Goal: Task Accomplishment & Management: Manage account settings

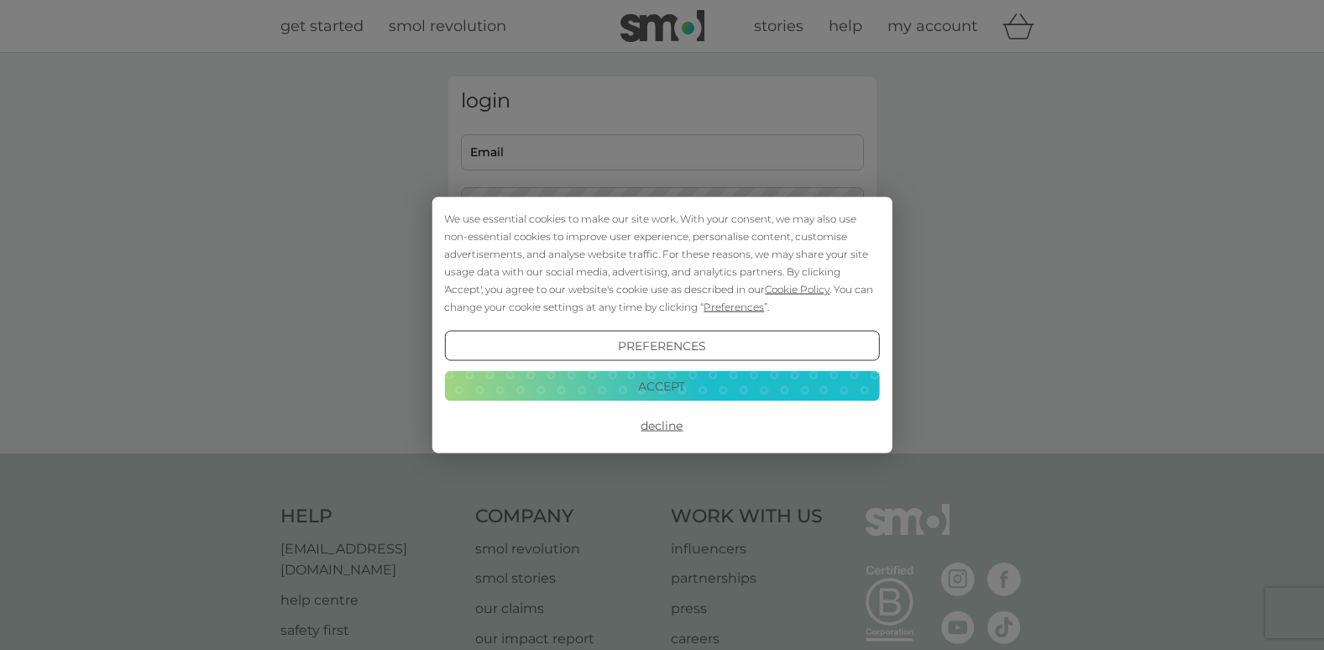
click at [667, 426] on button "Decline" at bounding box center [661, 426] width 435 height 30
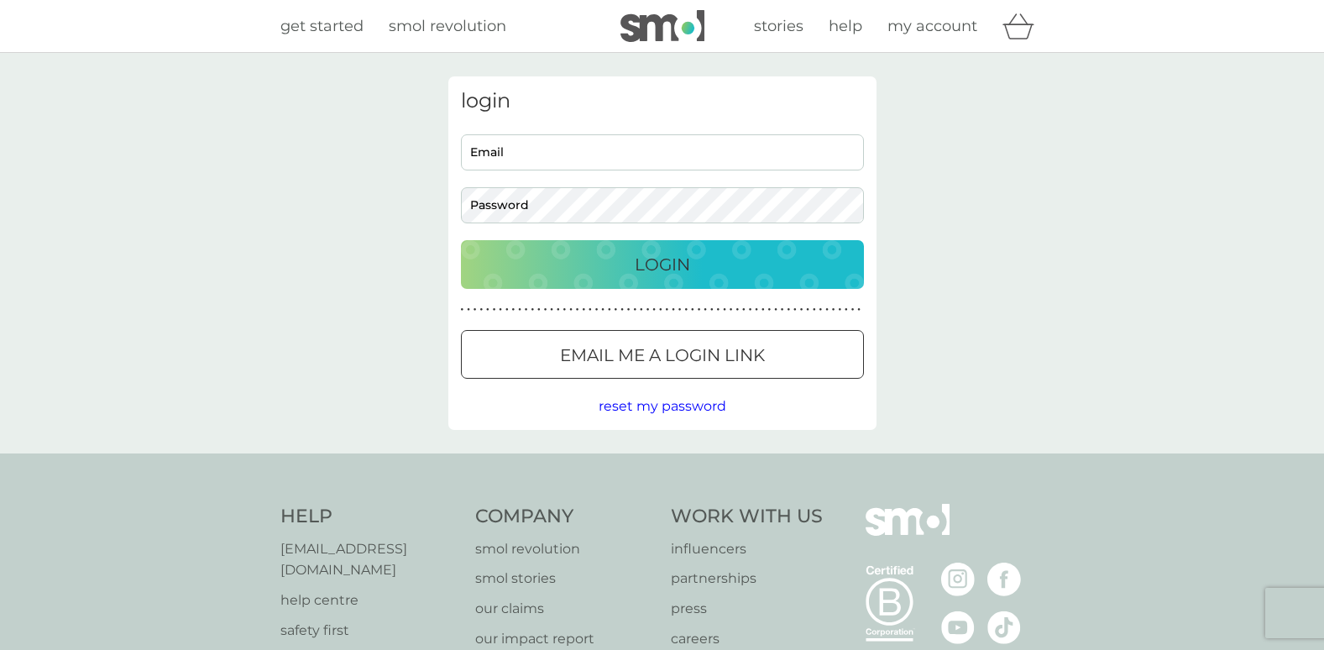
click at [689, 354] on div at bounding box center [662, 356] width 60 height 18
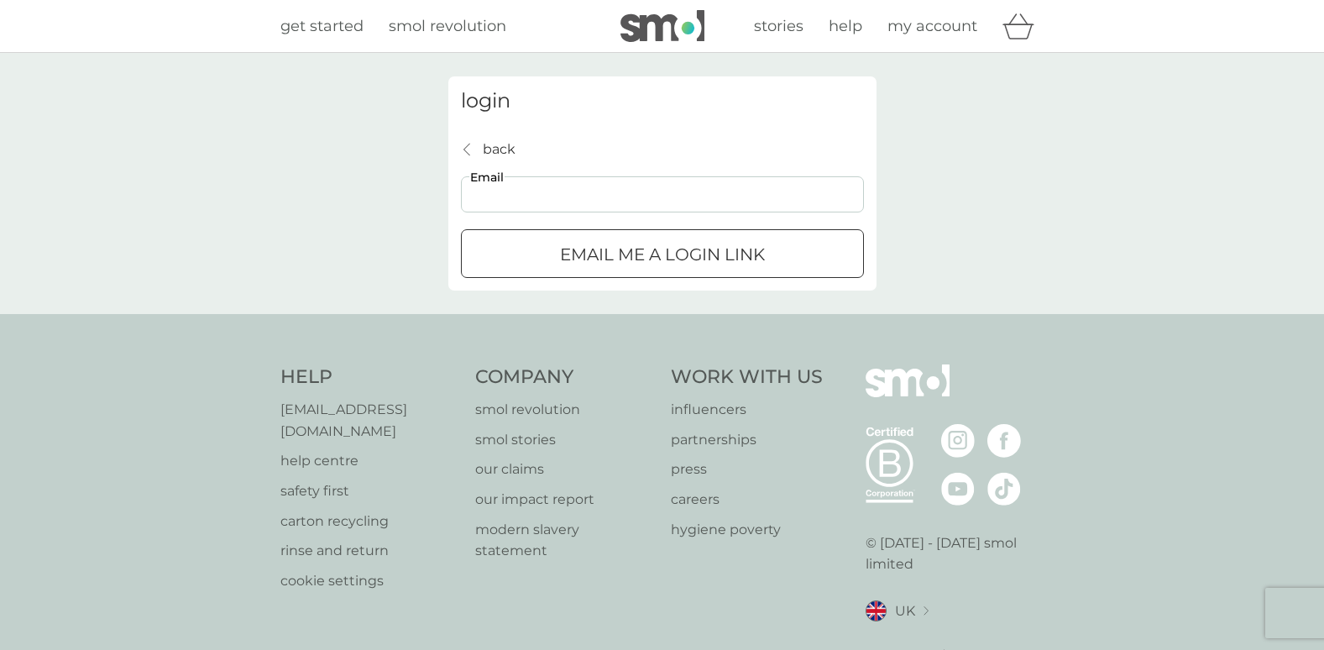
click at [664, 192] on input "Email" at bounding box center [662, 194] width 403 height 36
type input "m.sommerfeld@btinternet.com"
click at [638, 255] on div "submit" at bounding box center [662, 255] width 60 height 18
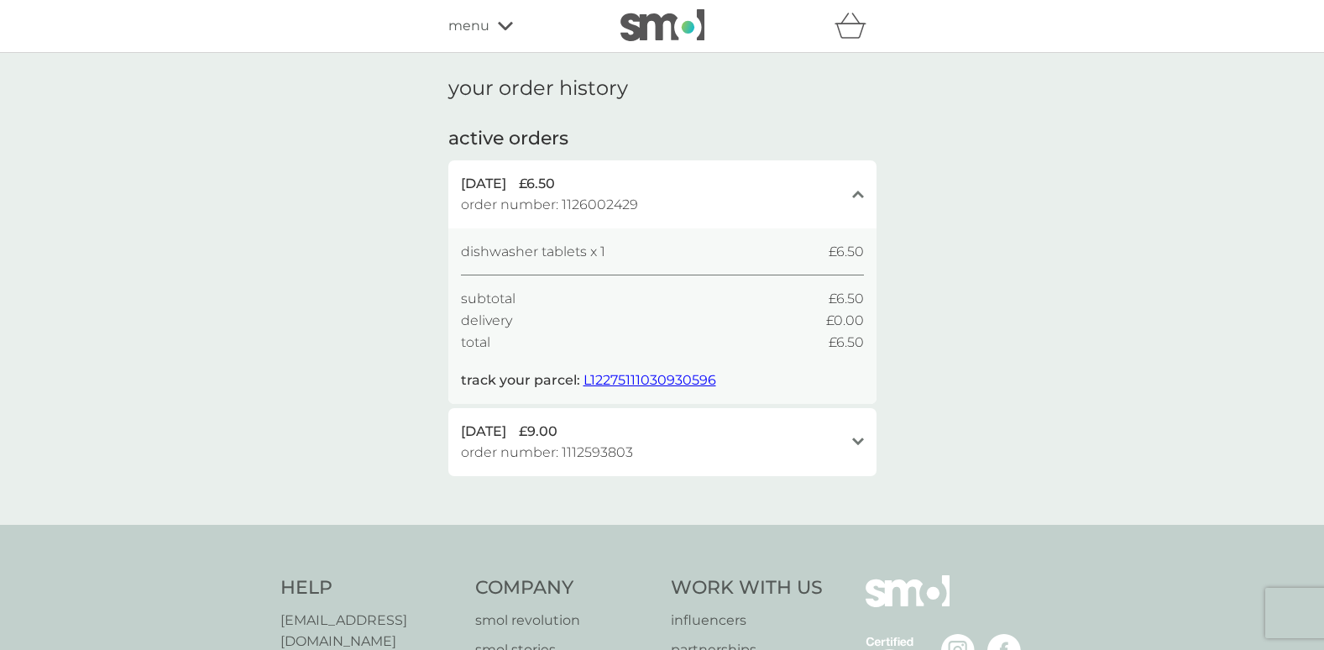
click at [860, 432] on div "open" at bounding box center [858, 442] width 12 height 43
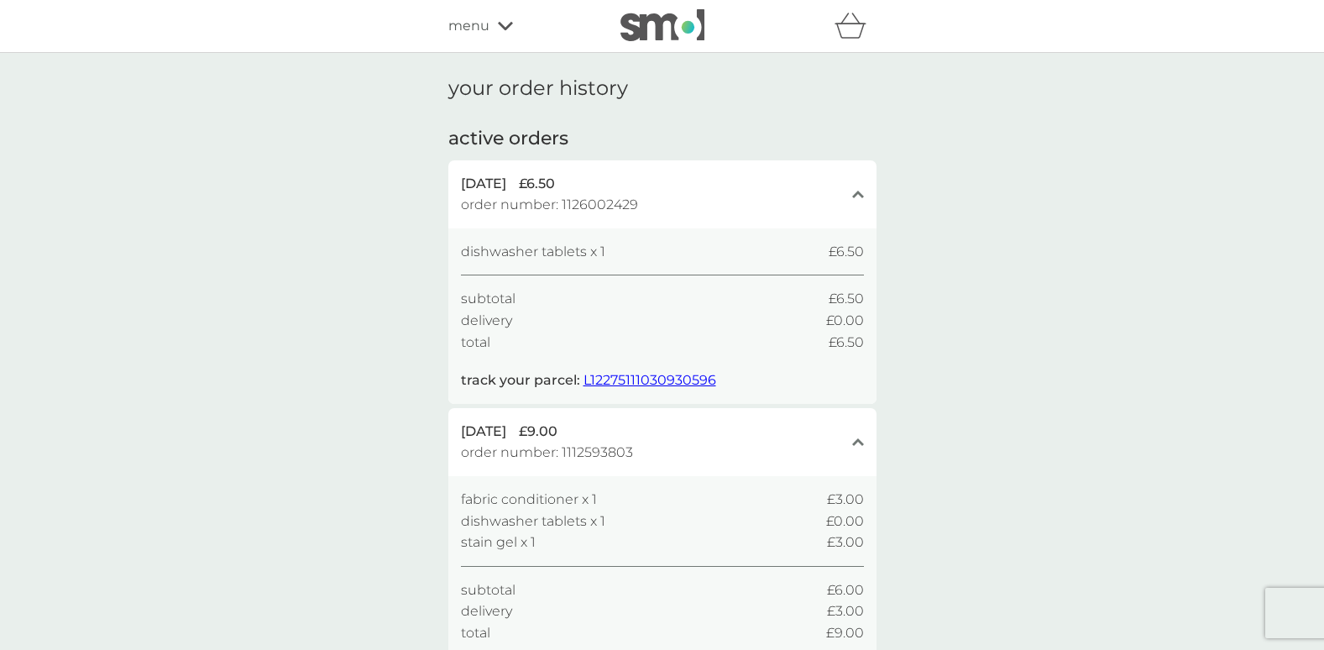
click at [480, 26] on span "menu" at bounding box center [468, 26] width 41 height 22
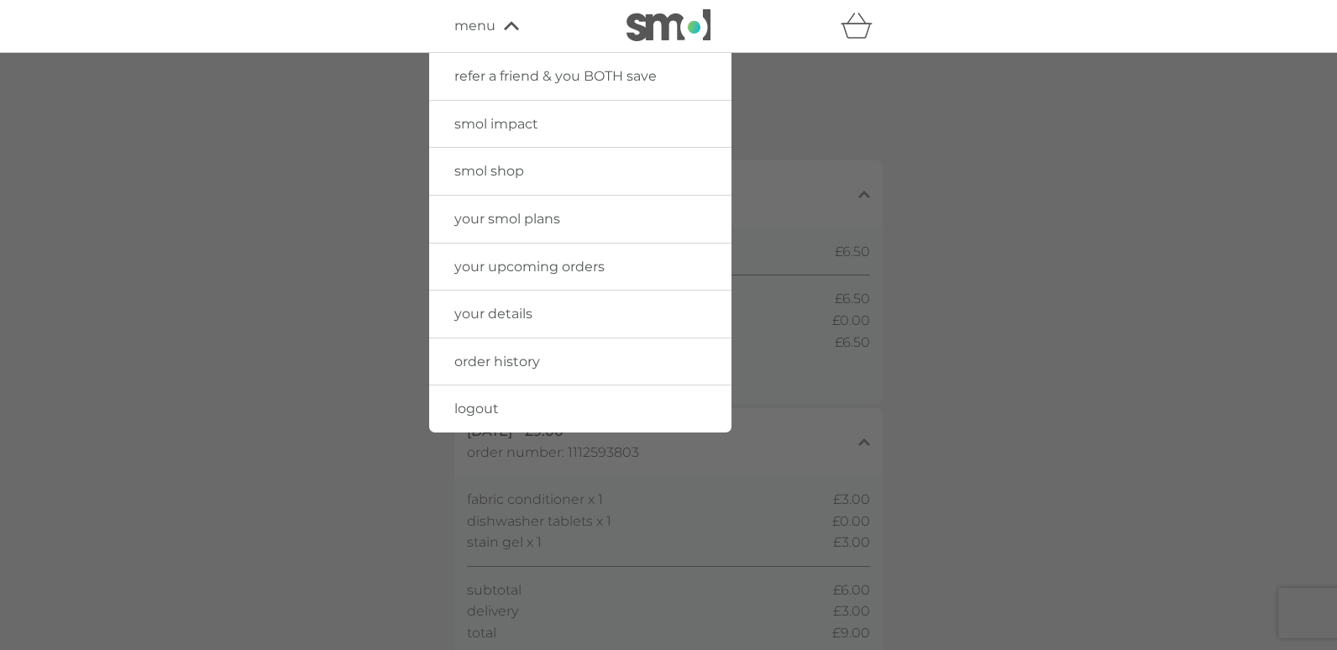
click at [455, 408] on span "logout" at bounding box center [476, 409] width 45 height 16
